Goal: Task Accomplishment & Management: Manage account settings

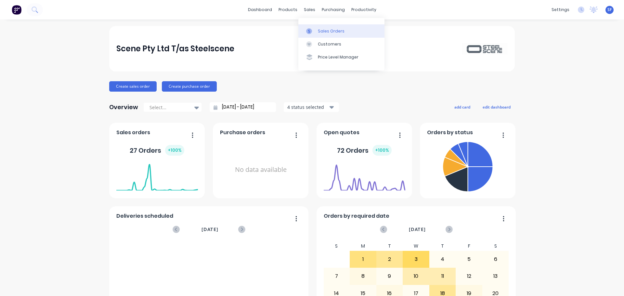
click at [336, 25] on link "Sales Orders" at bounding box center [341, 30] width 86 height 13
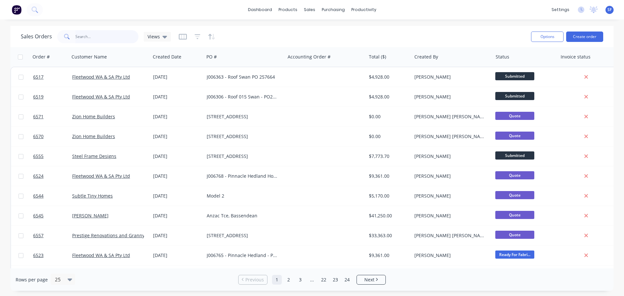
click at [94, 39] on input "text" at bounding box center [106, 36] width 63 height 13
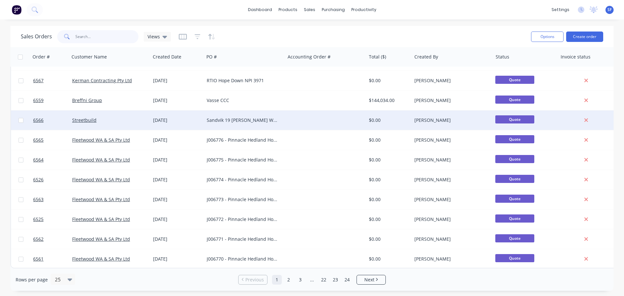
scroll to position [297, 0]
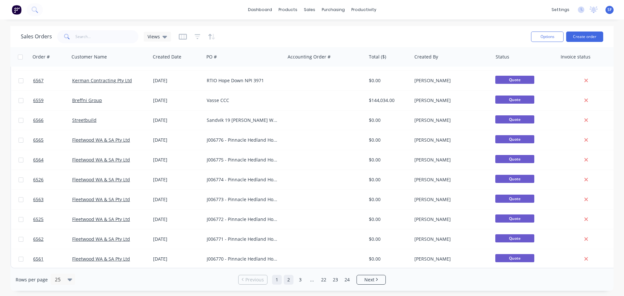
click at [291, 283] on link "2" at bounding box center [289, 280] width 10 height 10
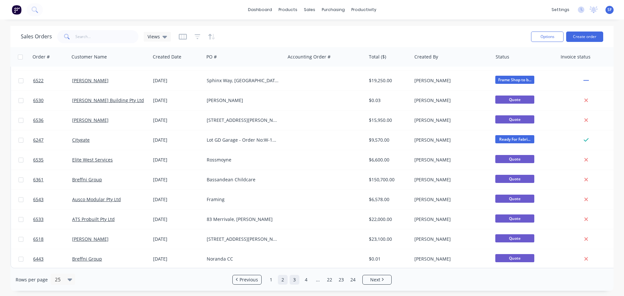
click at [294, 281] on link "3" at bounding box center [294, 280] width 10 height 10
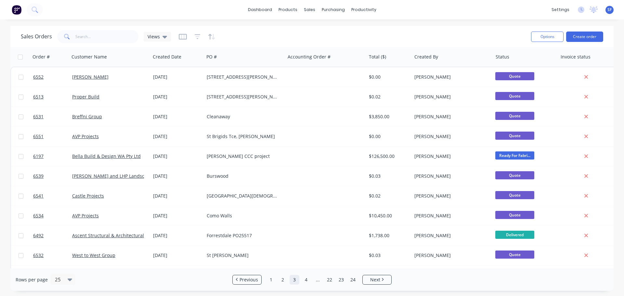
scroll to position [0, 70]
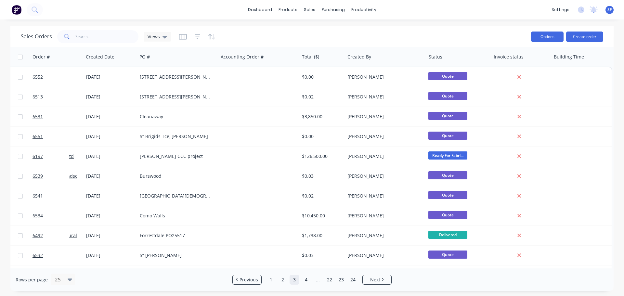
click at [546, 40] on button "Options" at bounding box center [547, 37] width 32 height 10
click at [491, 30] on div "Sales Orders Views" at bounding box center [273, 37] width 505 height 16
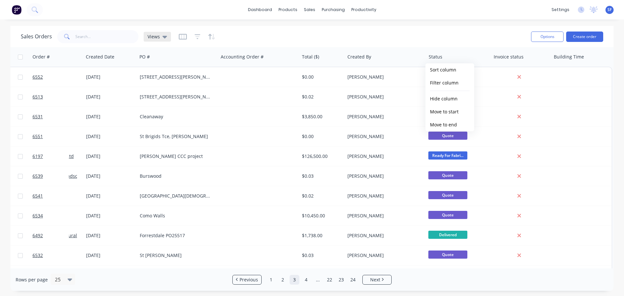
click at [165, 37] on icon at bounding box center [164, 37] width 5 height 3
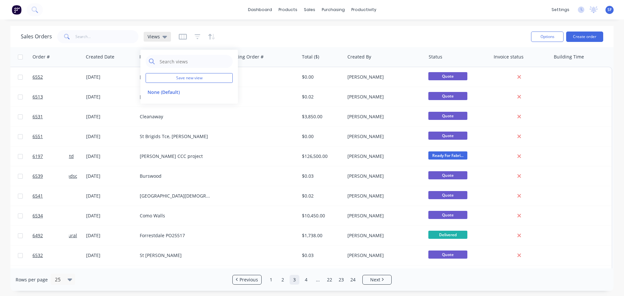
click at [165, 37] on icon at bounding box center [164, 37] width 5 height 3
click at [164, 36] on icon at bounding box center [164, 37] width 5 height 3
click at [253, 38] on div "Sales Orders Views" at bounding box center [273, 37] width 505 height 16
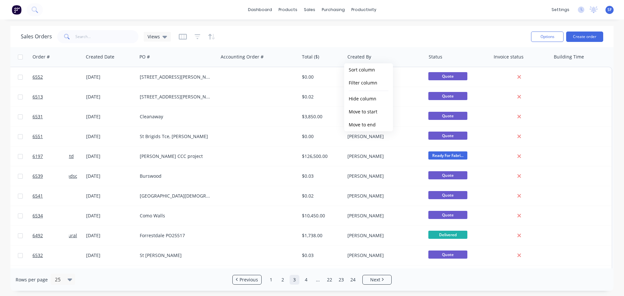
click at [460, 28] on div "Sales Orders Views Options Create order" at bounding box center [311, 36] width 603 height 21
click at [16, 12] on img at bounding box center [17, 10] width 10 height 10
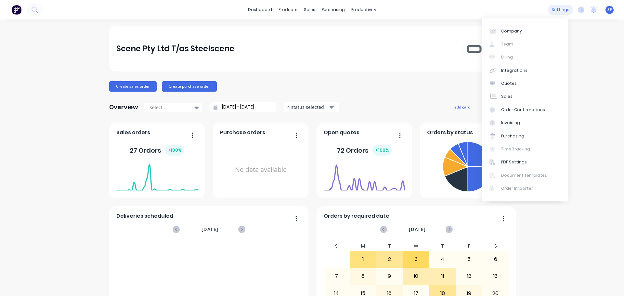
click at [559, 12] on div "settings" at bounding box center [560, 10] width 24 height 10
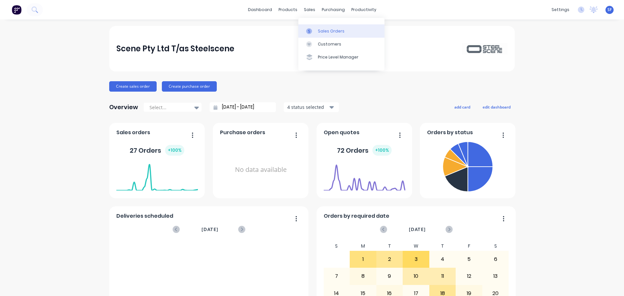
click at [326, 30] on div "Sales Orders" at bounding box center [331, 31] width 27 height 6
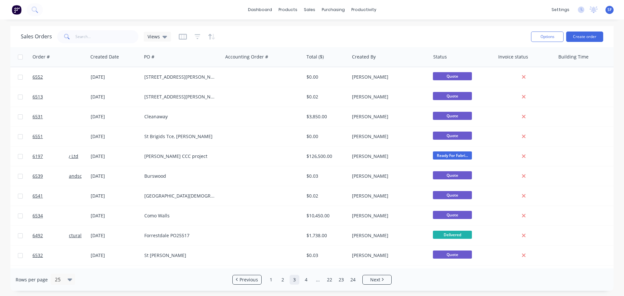
scroll to position [0, 70]
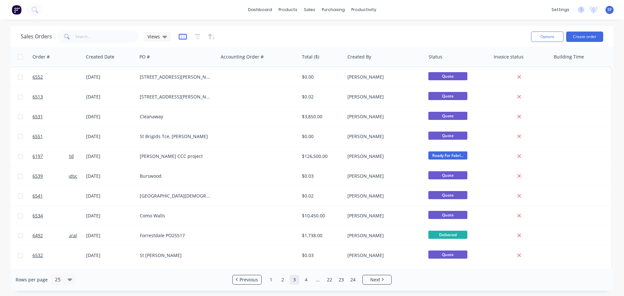
click at [182, 38] on icon "button" at bounding box center [183, 36] width 8 height 6
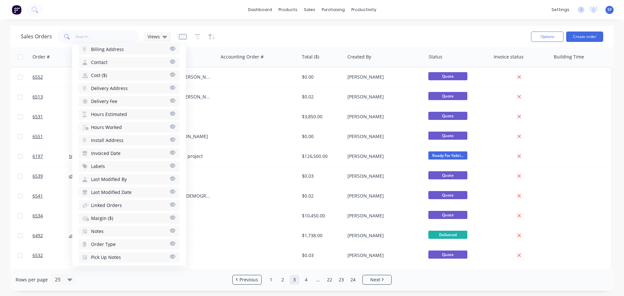
scroll to position [227, 0]
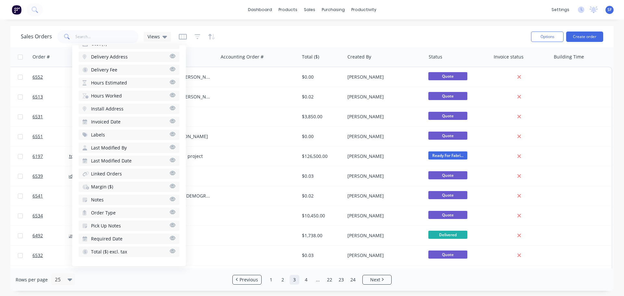
click at [102, 198] on span "Notes" at bounding box center [97, 199] width 13 height 6
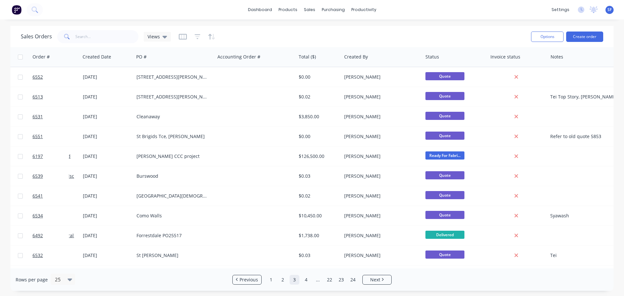
click at [255, 36] on div "Sales Orders Views" at bounding box center [273, 37] width 505 height 16
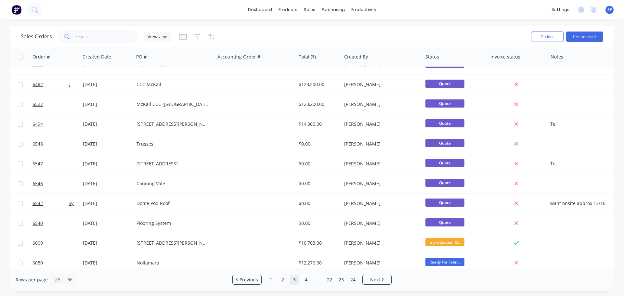
scroll to position [227, 70]
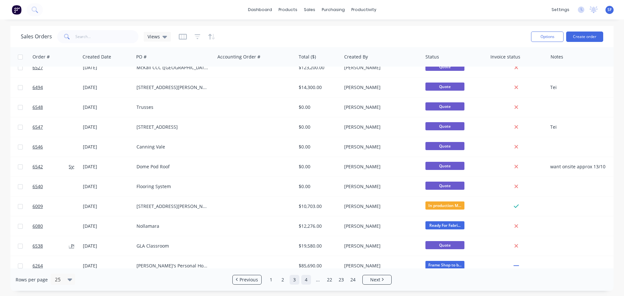
click at [306, 281] on link "4" at bounding box center [306, 280] width 10 height 10
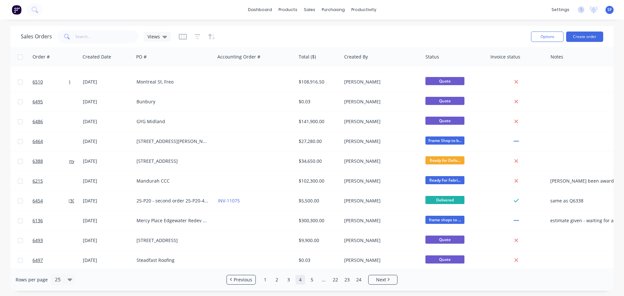
scroll to position [297, 70]
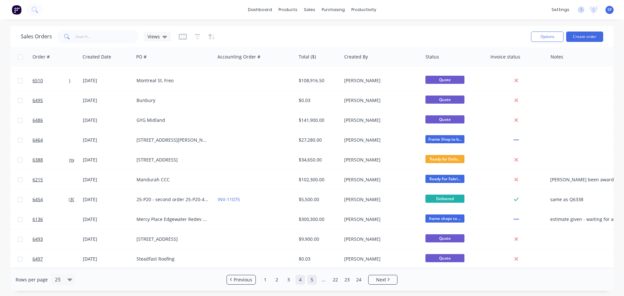
click at [309, 280] on link "5" at bounding box center [312, 280] width 10 height 10
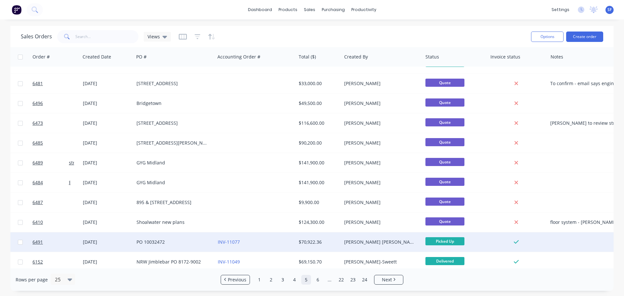
scroll to position [130, 70]
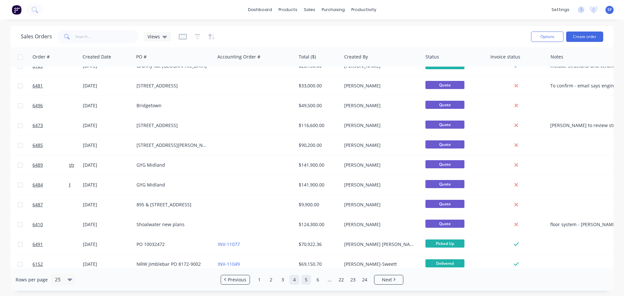
click at [297, 282] on link "4" at bounding box center [294, 280] width 10 height 10
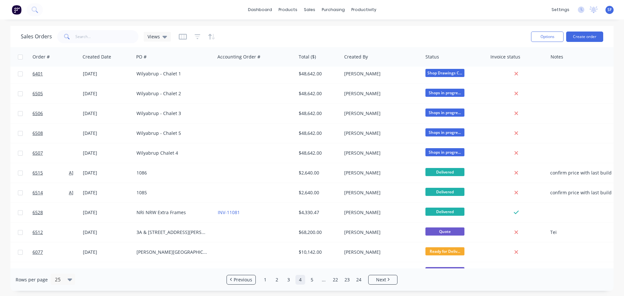
scroll to position [0, 70]
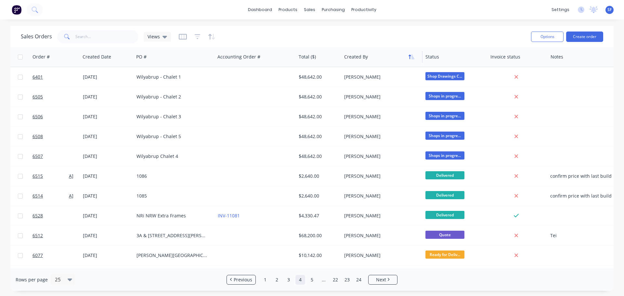
click at [412, 61] on button "button" at bounding box center [411, 57] width 10 height 10
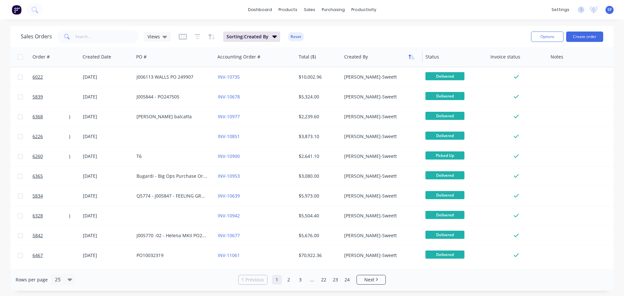
click at [409, 59] on icon "button" at bounding box center [411, 56] width 6 height 5
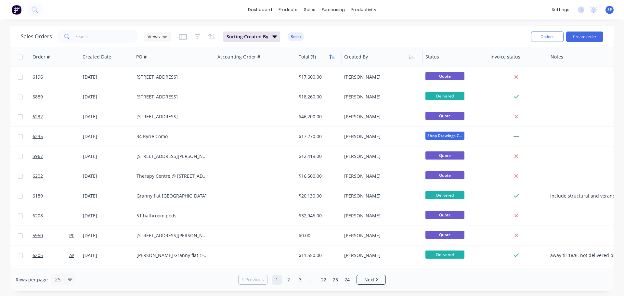
click at [333, 57] on icon "button" at bounding box center [332, 56] width 6 height 5
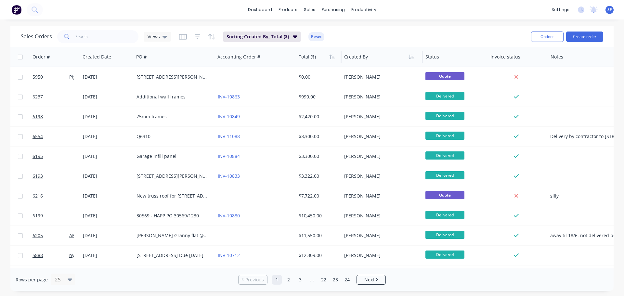
click at [333, 57] on icon "button" at bounding box center [332, 56] width 6 height 5
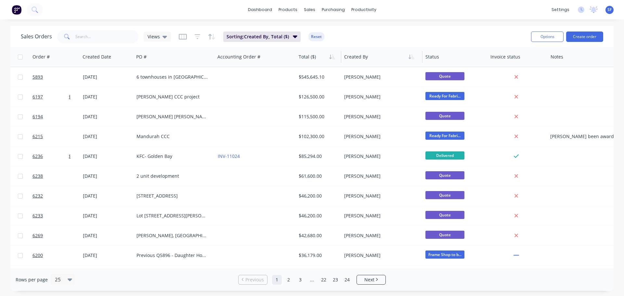
click at [333, 57] on icon "button" at bounding box center [332, 56] width 6 height 5
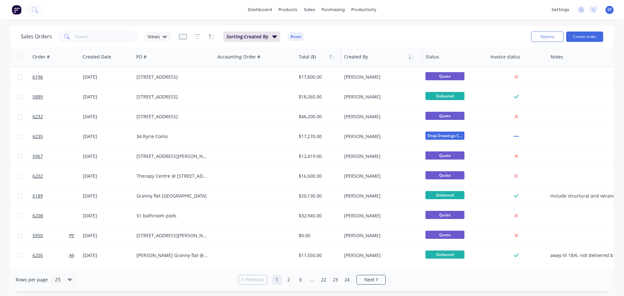
click at [279, 279] on link "1" at bounding box center [277, 280] width 10 height 10
click at [98, 58] on div at bounding box center [105, 56] width 46 height 13
click at [123, 56] on icon "button" at bounding box center [124, 56] width 6 height 5
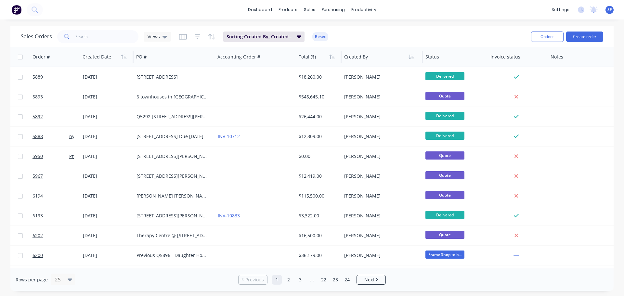
click at [123, 56] on icon "button" at bounding box center [124, 56] width 6 height 5
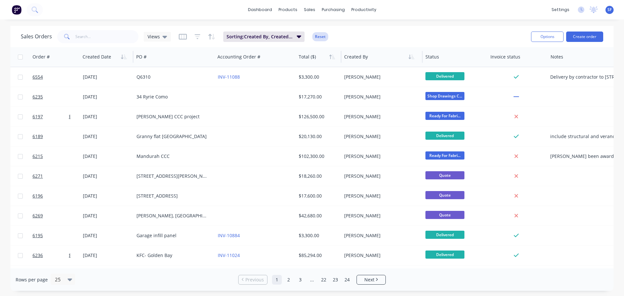
click at [320, 39] on button "Reset" at bounding box center [320, 36] width 16 height 9
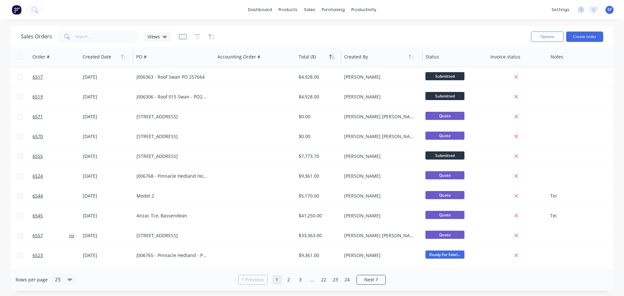
click at [332, 57] on icon "button" at bounding box center [332, 56] width 6 height 5
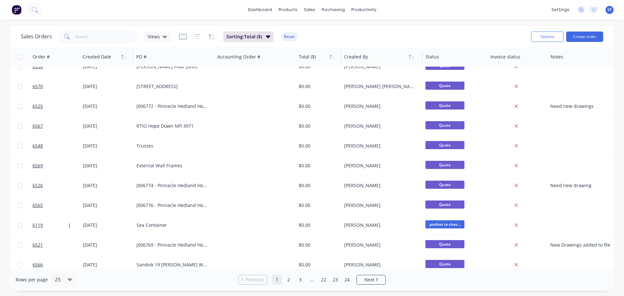
scroll to position [297, 70]
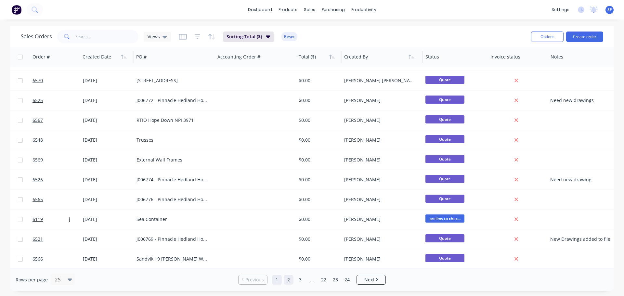
click at [286, 283] on link "2" at bounding box center [289, 280] width 10 height 10
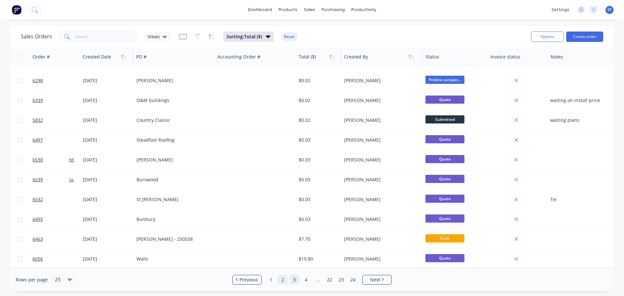
click at [291, 281] on link "3" at bounding box center [294, 280] width 10 height 10
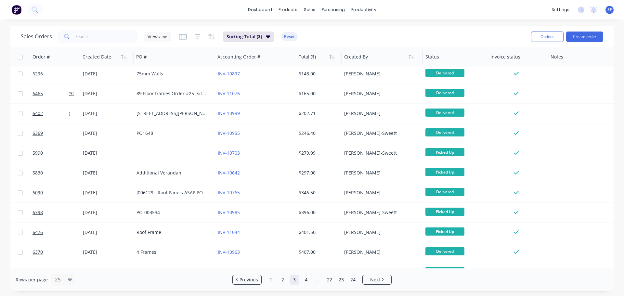
scroll to position [0, 70]
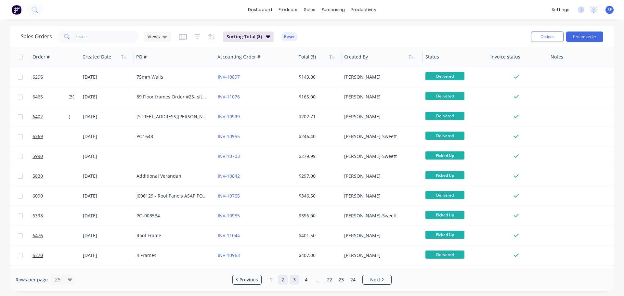
click at [283, 280] on link "2" at bounding box center [283, 280] width 10 height 10
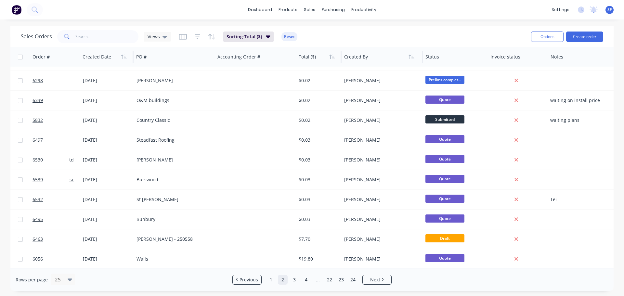
scroll to position [297, 0]
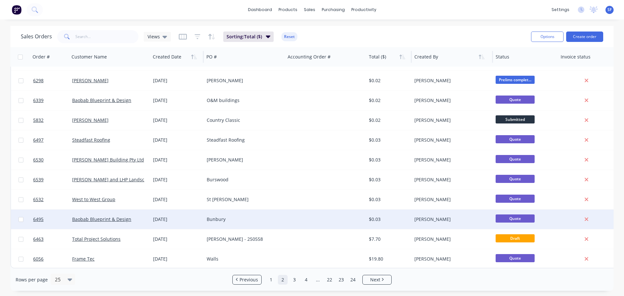
click at [20, 217] on input "checkbox" at bounding box center [21, 219] width 5 height 5
click at [21, 217] on input "checkbox" at bounding box center [21, 219] width 5 height 5
checkbox input "false"
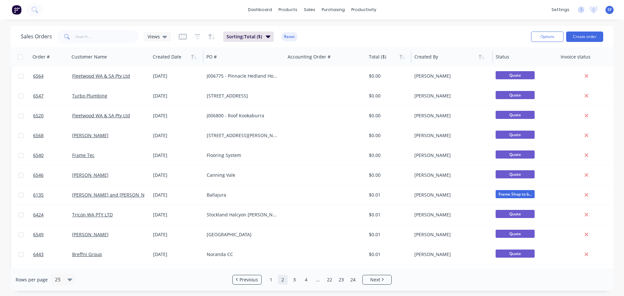
scroll to position [0, 0]
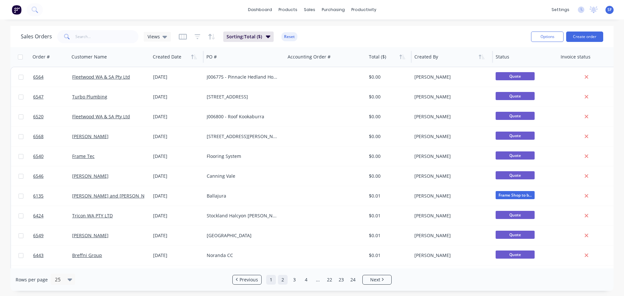
click at [271, 279] on link "1" at bounding box center [271, 280] width 10 height 10
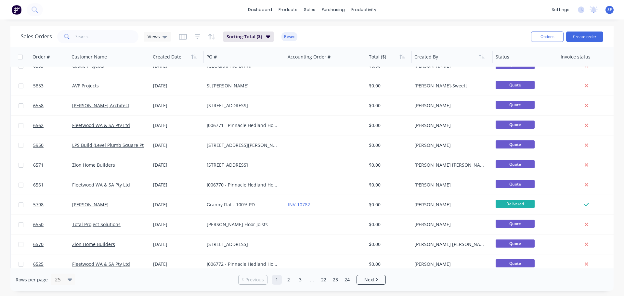
scroll to position [297, 0]
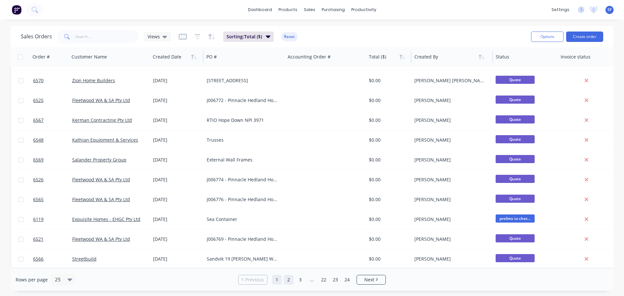
click at [286, 282] on link "2" at bounding box center [289, 280] width 10 height 10
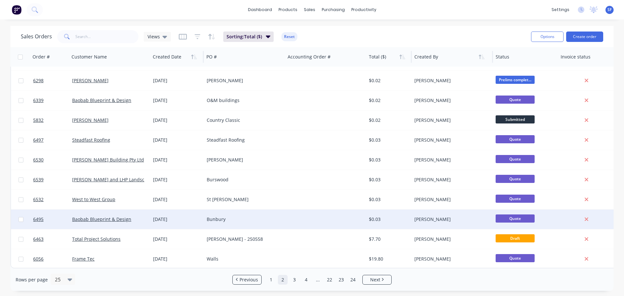
click at [20, 217] on input "checkbox" at bounding box center [21, 219] width 5 height 5
checkbox input "true"
click at [541, 35] on button "Options" at bounding box center [547, 37] width 32 height 10
click at [521, 63] on div "Archive" at bounding box center [528, 65] width 60 height 9
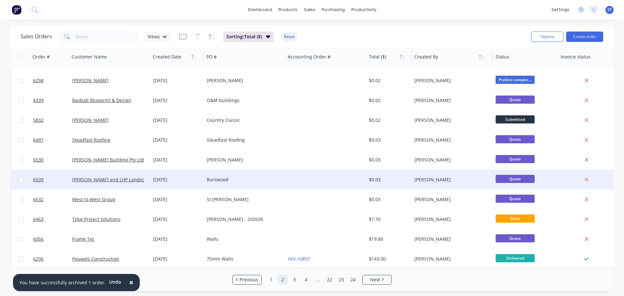
click at [20, 177] on input "checkbox" at bounding box center [21, 179] width 5 height 5
click at [20, 178] on input "checkbox" at bounding box center [21, 179] width 5 height 5
click at [20, 177] on input "checkbox" at bounding box center [21, 179] width 5 height 5
checkbox input "true"
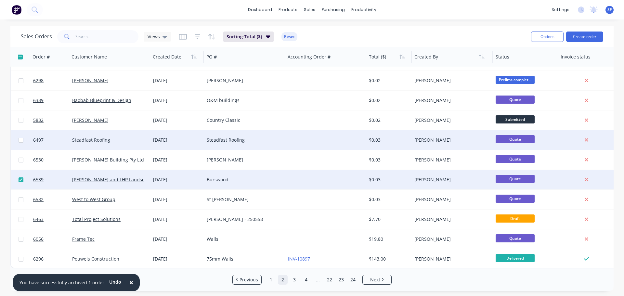
click at [22, 138] on input "checkbox" at bounding box center [21, 140] width 5 height 5
checkbox input "true"
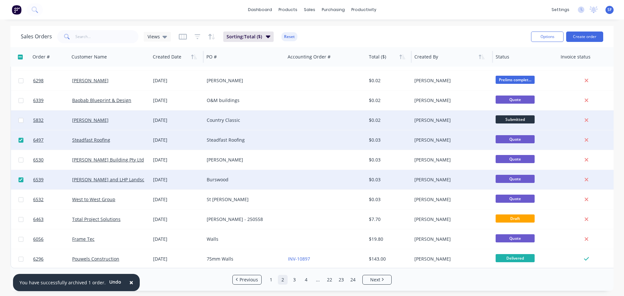
click at [22, 118] on input "checkbox" at bounding box center [21, 120] width 5 height 5
checkbox input "true"
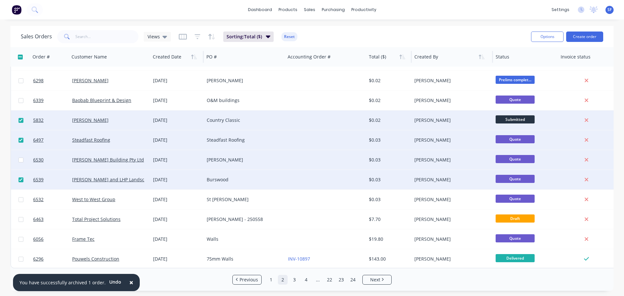
click at [21, 158] on input "checkbox" at bounding box center [21, 160] width 5 height 5
checkbox input "true"
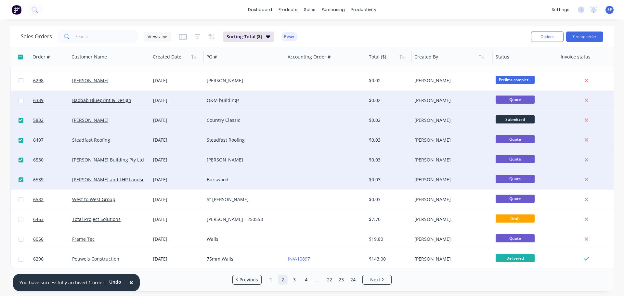
click at [22, 98] on input "checkbox" at bounding box center [21, 100] width 5 height 5
checkbox input "false"
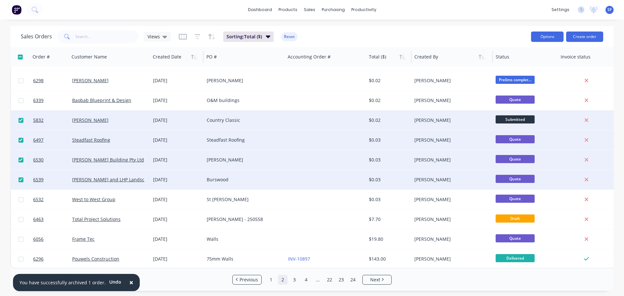
click at [552, 39] on button "Options" at bounding box center [547, 37] width 32 height 10
click at [534, 64] on div "Archive" at bounding box center [528, 65] width 60 height 9
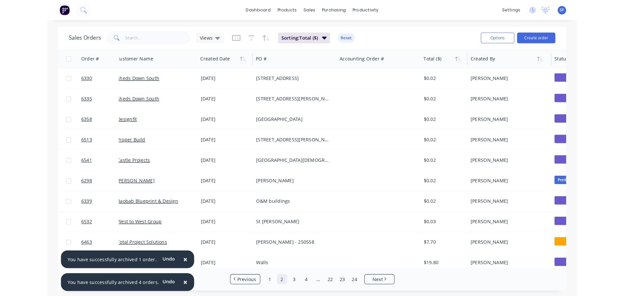
scroll to position [199, 0]
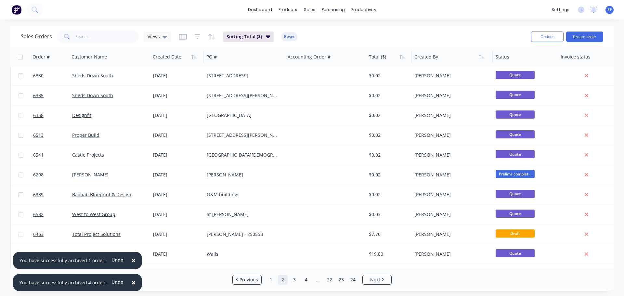
drag, startPoint x: 129, startPoint y: 260, endPoint x: 129, endPoint y: 273, distance: 13.3
click at [132, 260] on span "×" at bounding box center [134, 260] width 4 height 9
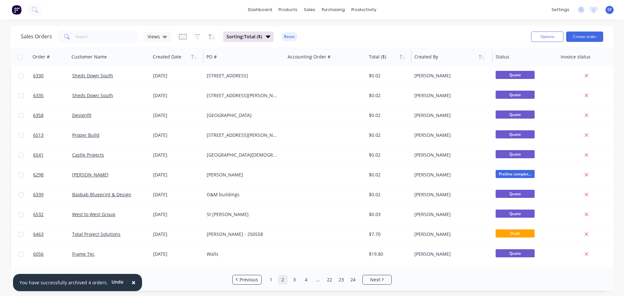
click at [132, 280] on span "×" at bounding box center [134, 282] width 4 height 9
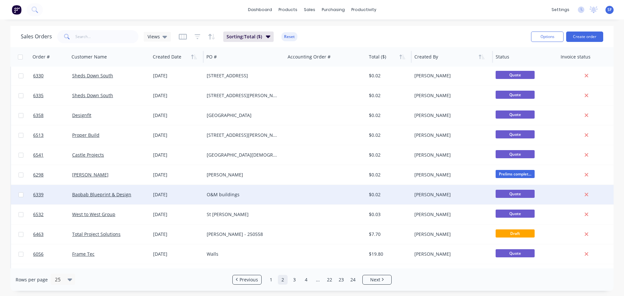
click at [21, 194] on input "checkbox" at bounding box center [21, 194] width 5 height 5
checkbox input "true"
click at [540, 40] on button "Options" at bounding box center [547, 37] width 32 height 10
click at [519, 65] on div "Archive" at bounding box center [528, 65] width 60 height 9
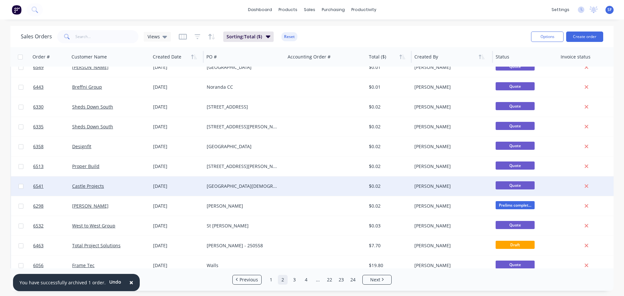
scroll to position [162, 0]
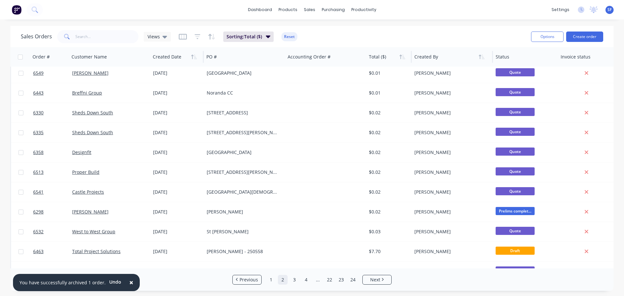
click at [178, 57] on div at bounding box center [176, 56] width 46 height 13
click at [196, 56] on icon "button" at bounding box center [194, 56] width 6 height 5
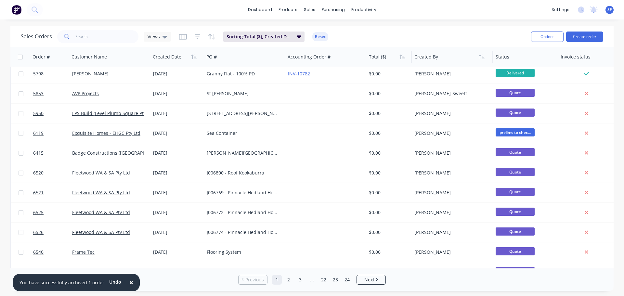
scroll to position [0, 0]
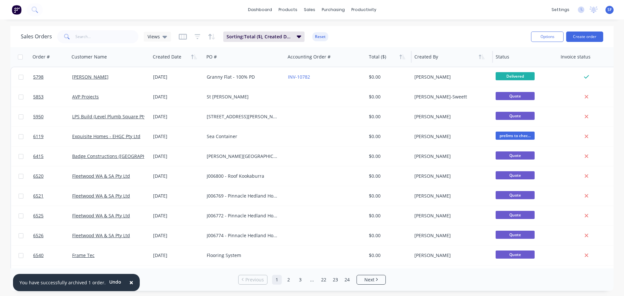
click at [196, 56] on icon "button" at bounding box center [194, 56] width 6 height 5
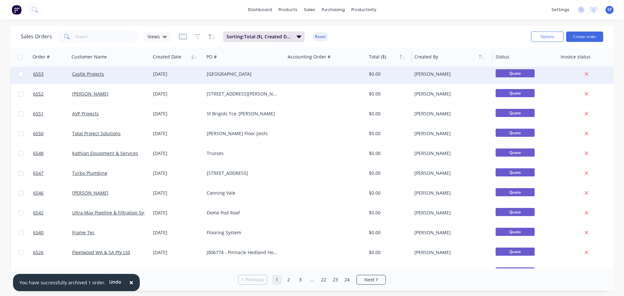
scroll to position [297, 0]
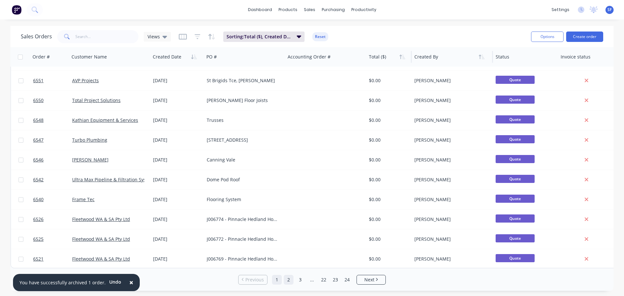
click at [287, 281] on link "2" at bounding box center [289, 280] width 10 height 10
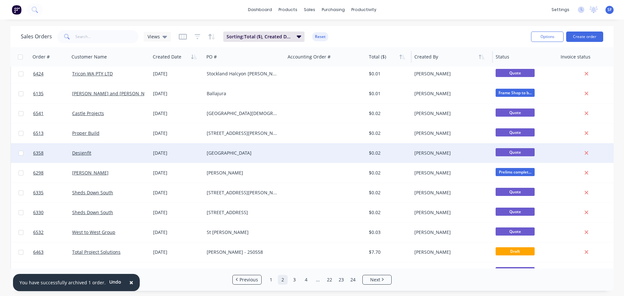
scroll to position [162, 0]
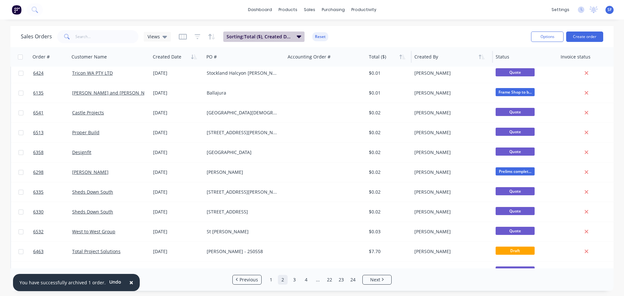
click at [298, 36] on icon "button" at bounding box center [299, 36] width 5 height 3
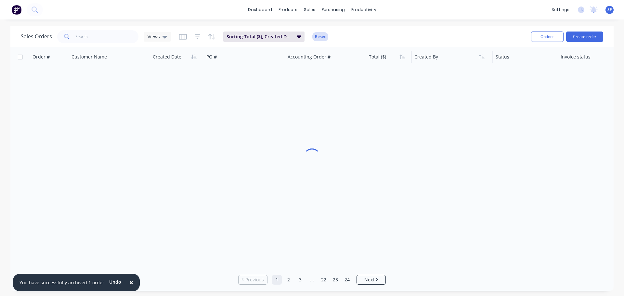
scroll to position [3, 0]
click at [316, 34] on button "Reset" at bounding box center [320, 36] width 16 height 9
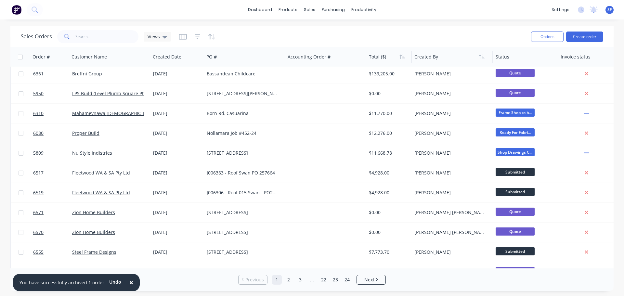
scroll to position [0, 0]
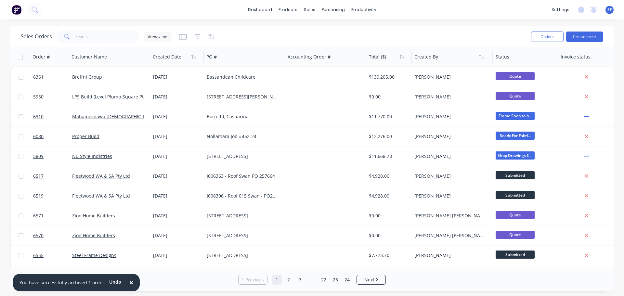
click at [166, 57] on div at bounding box center [176, 56] width 46 height 13
click at [195, 57] on icon "button" at bounding box center [195, 57] width 3 height 5
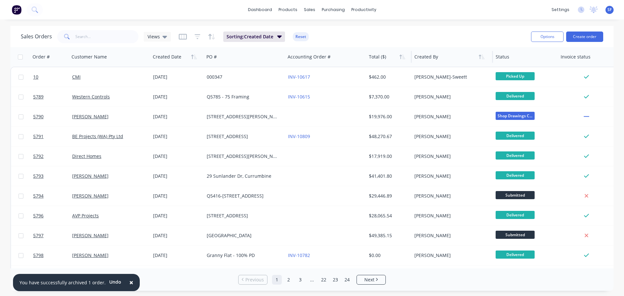
click at [195, 57] on icon "button" at bounding box center [195, 57] width 3 height 5
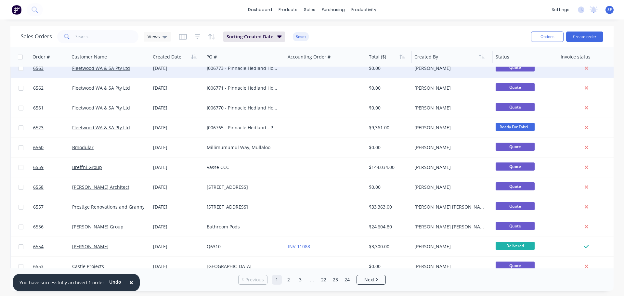
scroll to position [297, 0]
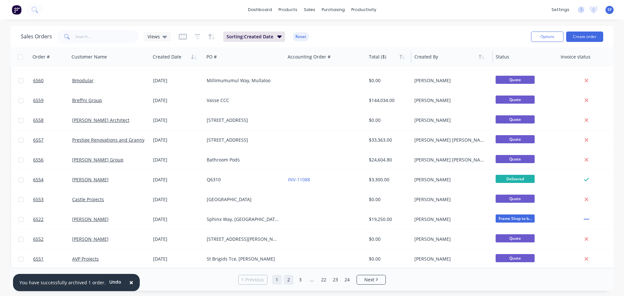
click at [288, 280] on link "2" at bounding box center [289, 280] width 10 height 10
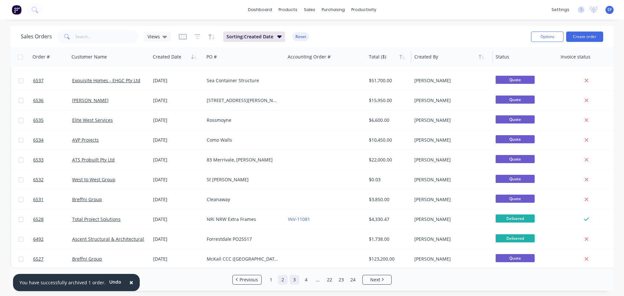
click at [295, 281] on link "3" at bounding box center [294, 280] width 10 height 10
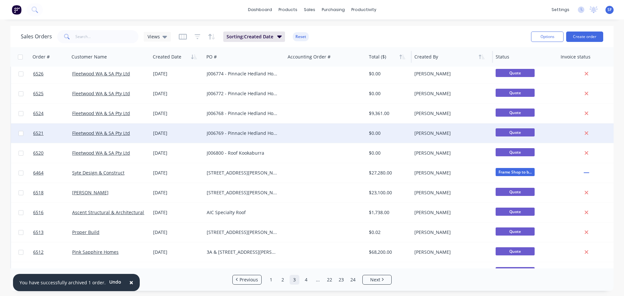
scroll to position [0, 0]
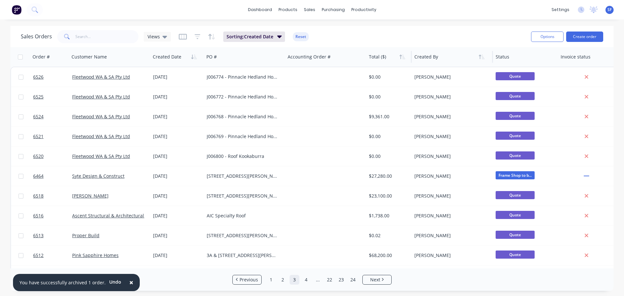
click at [129, 284] on span "×" at bounding box center [131, 282] width 4 height 9
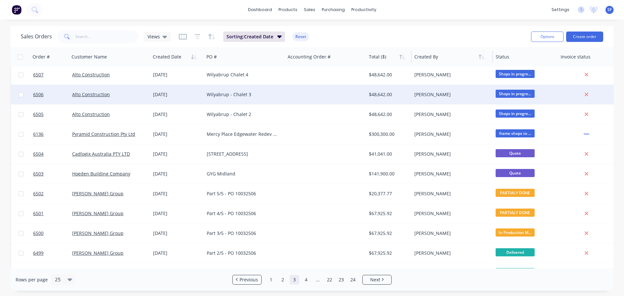
scroll to position [297, 0]
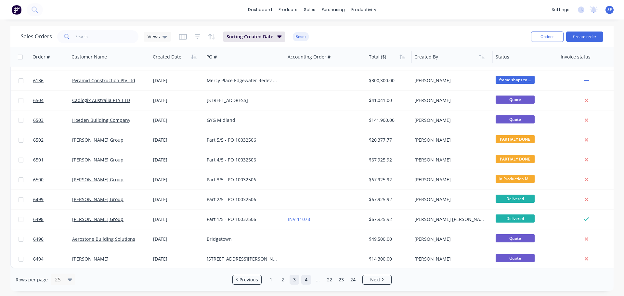
click at [305, 280] on link "4" at bounding box center [306, 280] width 10 height 10
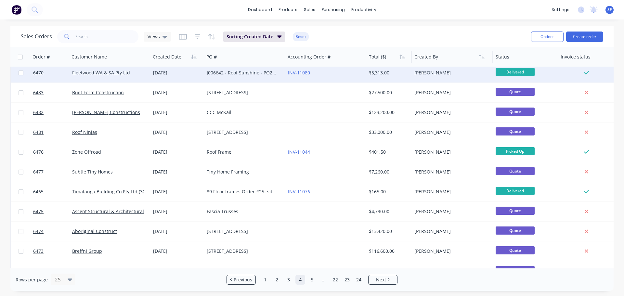
scroll to position [199, 0]
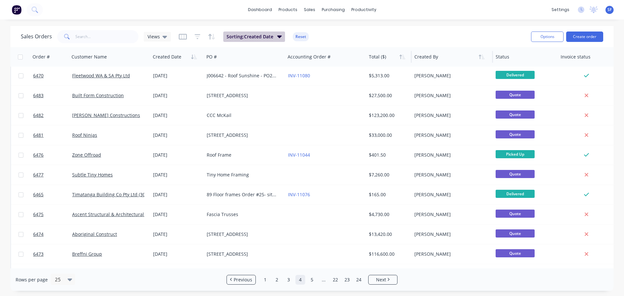
click at [277, 37] on icon "button" at bounding box center [279, 36] width 5 height 3
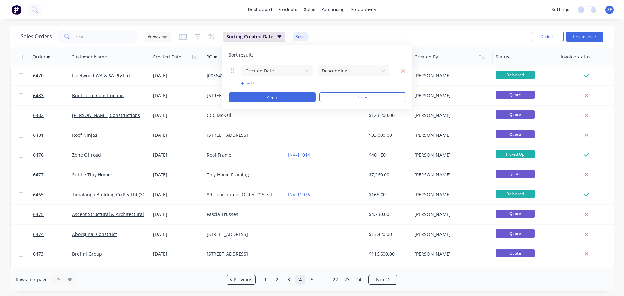
click at [251, 83] on button "add" at bounding box center [277, 83] width 72 height 5
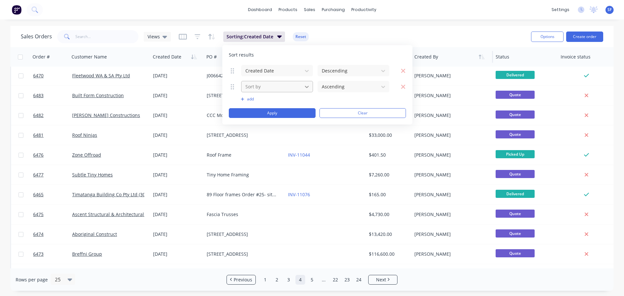
click at [304, 85] on icon at bounding box center [306, 86] width 6 height 6
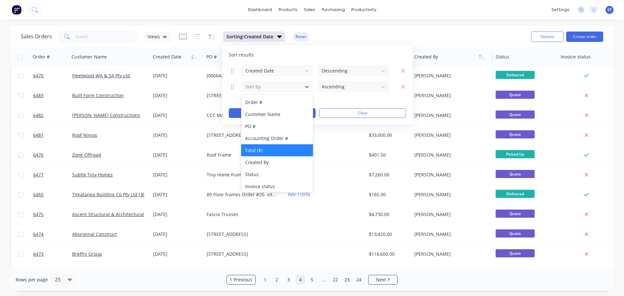
click at [272, 148] on div "Total ($)" at bounding box center [277, 150] width 72 height 12
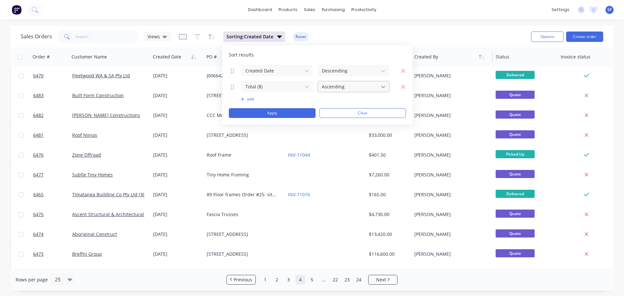
click at [382, 87] on icon at bounding box center [383, 86] width 6 height 6
click at [289, 114] on button "Apply" at bounding box center [272, 113] width 87 height 10
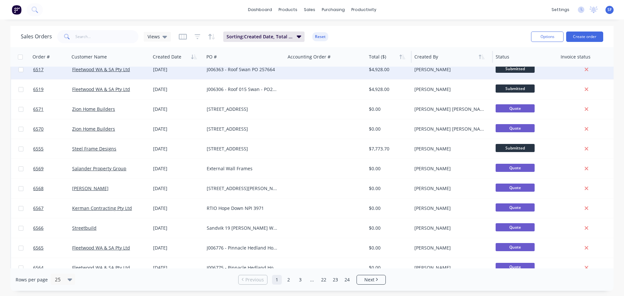
scroll to position [0, 0]
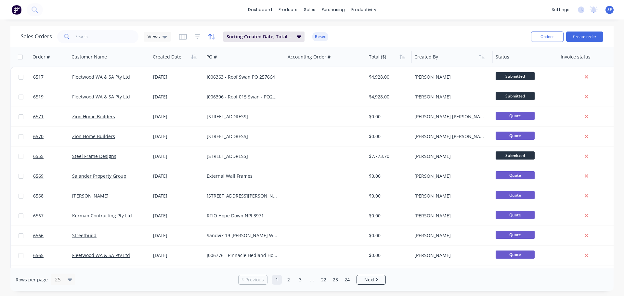
click at [213, 39] on icon "button" at bounding box center [211, 36] width 7 height 6
click at [193, 57] on icon "button" at bounding box center [194, 56] width 6 height 5
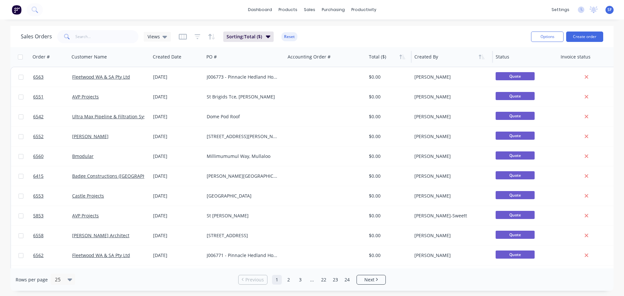
click at [194, 58] on icon "button" at bounding box center [195, 57] width 3 height 5
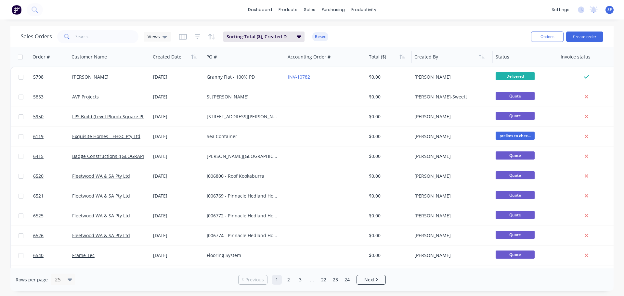
click at [194, 58] on icon "button" at bounding box center [195, 57] width 3 height 5
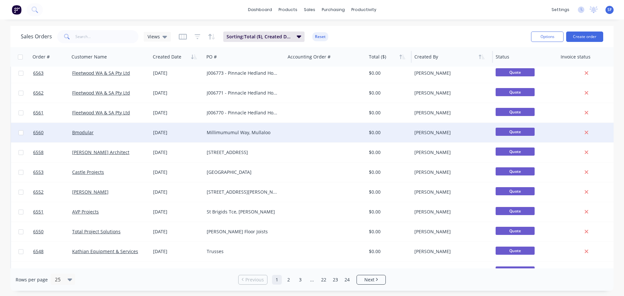
scroll to position [297, 0]
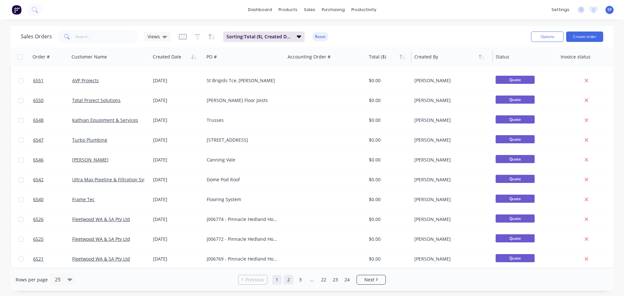
click at [286, 280] on link "2" at bounding box center [289, 280] width 10 height 10
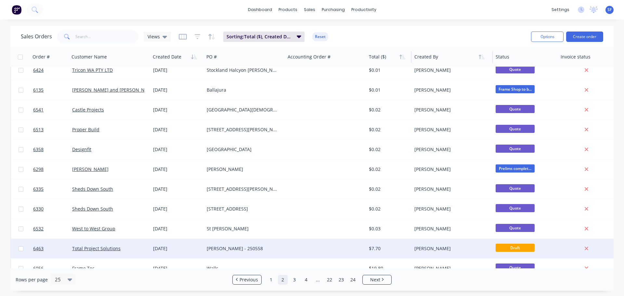
scroll to position [162, 0]
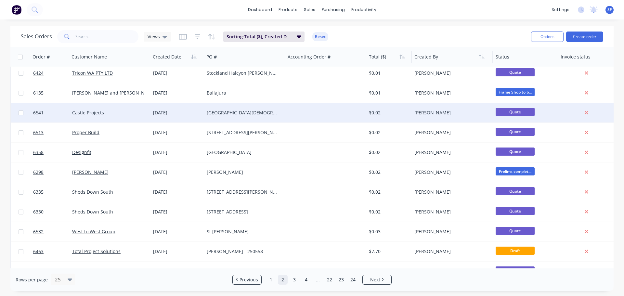
click at [19, 112] on input "checkbox" at bounding box center [21, 112] width 5 height 5
checkbox input "true"
click at [545, 37] on button "Options" at bounding box center [547, 37] width 32 height 10
click at [519, 68] on div "Archive" at bounding box center [528, 65] width 60 height 9
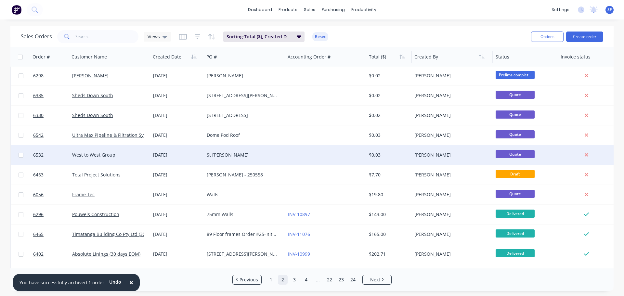
scroll to position [227, 0]
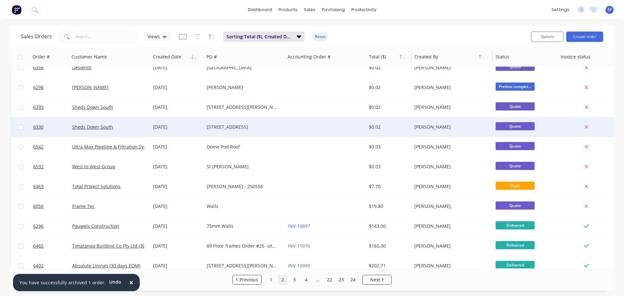
click at [22, 127] on input "checkbox" at bounding box center [21, 127] width 5 height 5
checkbox input "true"
click at [557, 40] on button "Options" at bounding box center [547, 37] width 32 height 10
click at [527, 62] on div "Archive" at bounding box center [528, 65] width 60 height 9
